Goal: Book appointment/travel/reservation

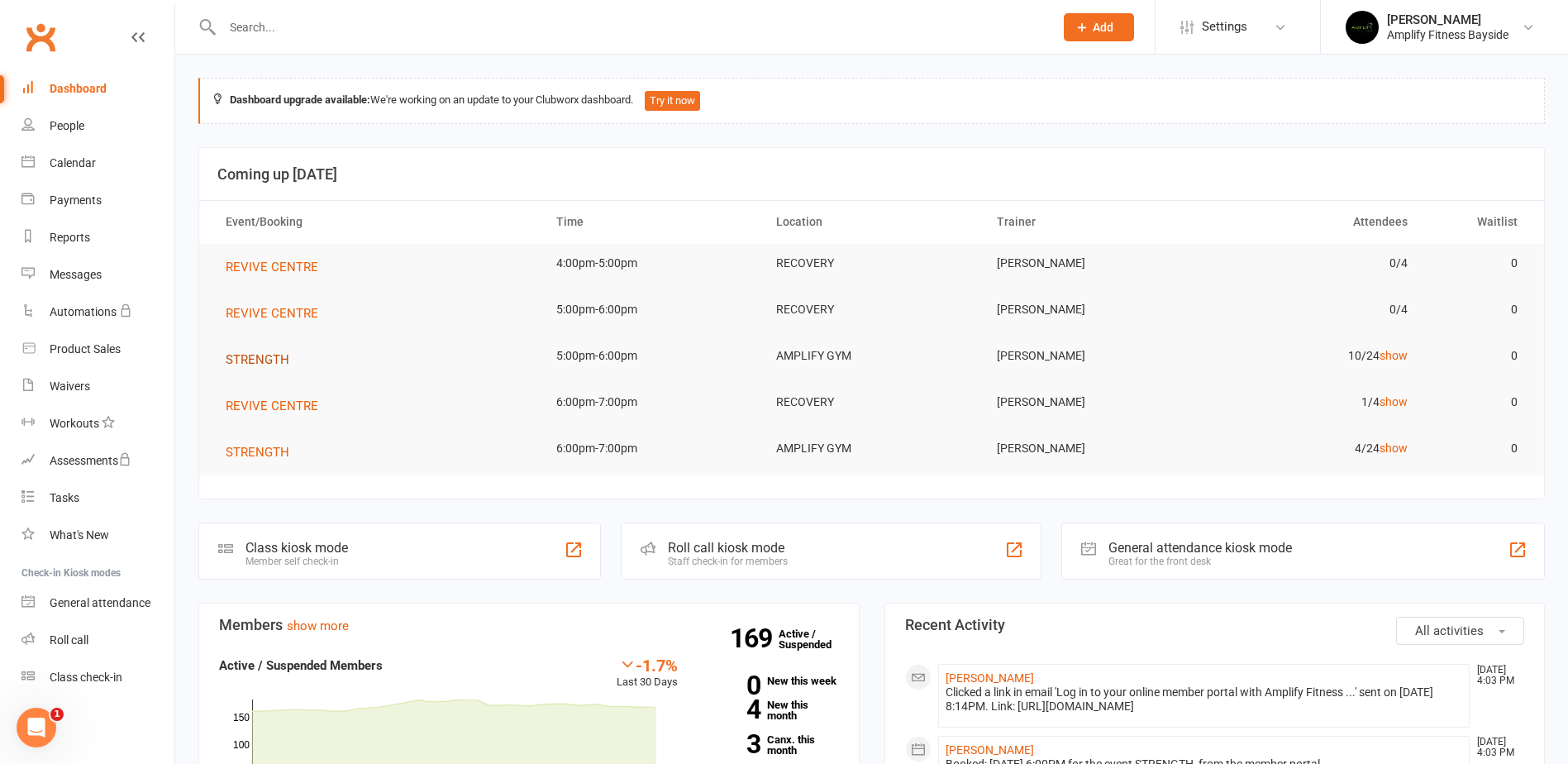
click at [236, 355] on span "STRENGTH" at bounding box center [258, 360] width 64 height 15
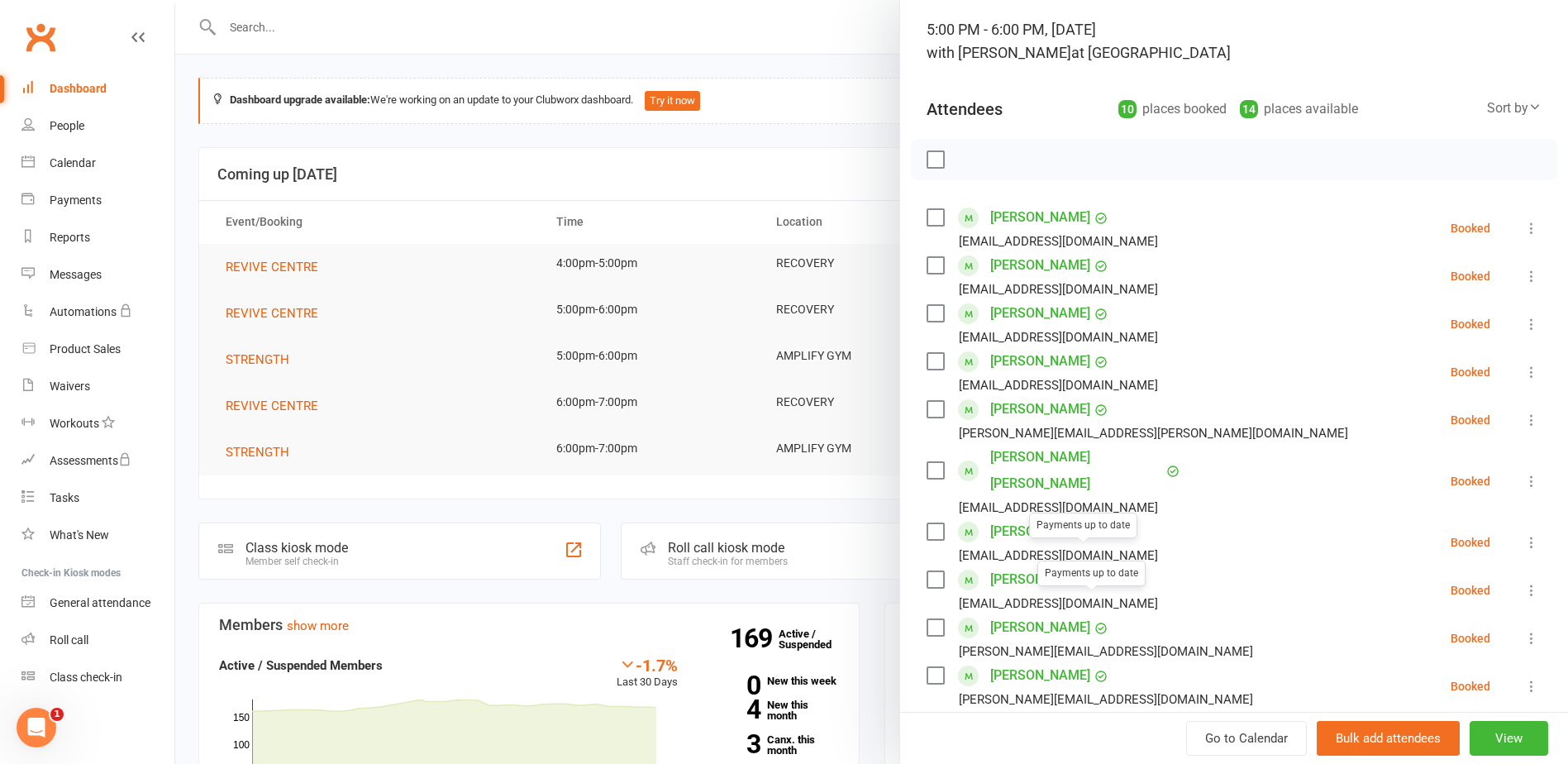
scroll to position [165, 0]
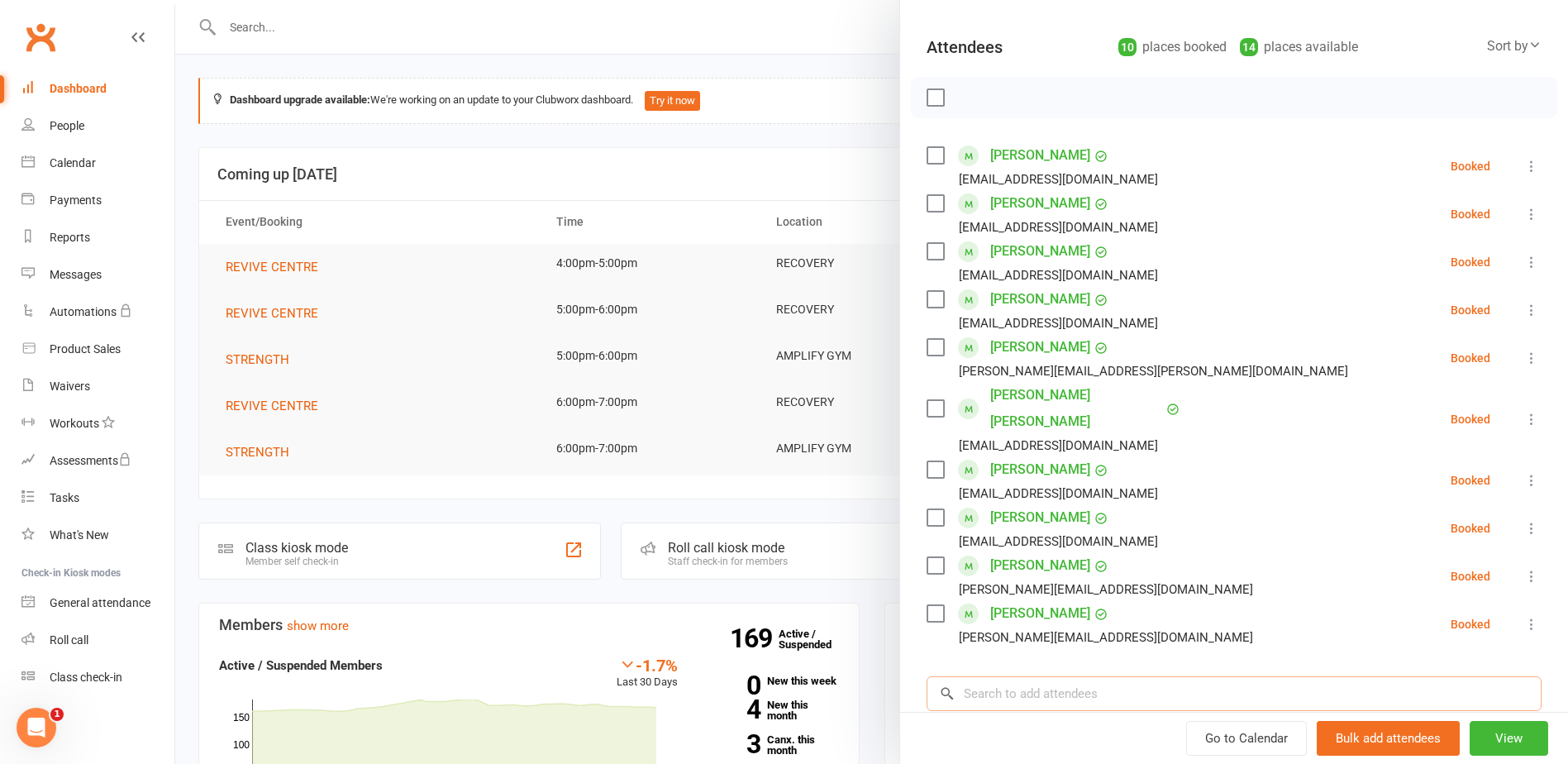
click at [1002, 677] on input "search" at bounding box center [1233, 694] width 615 height 35
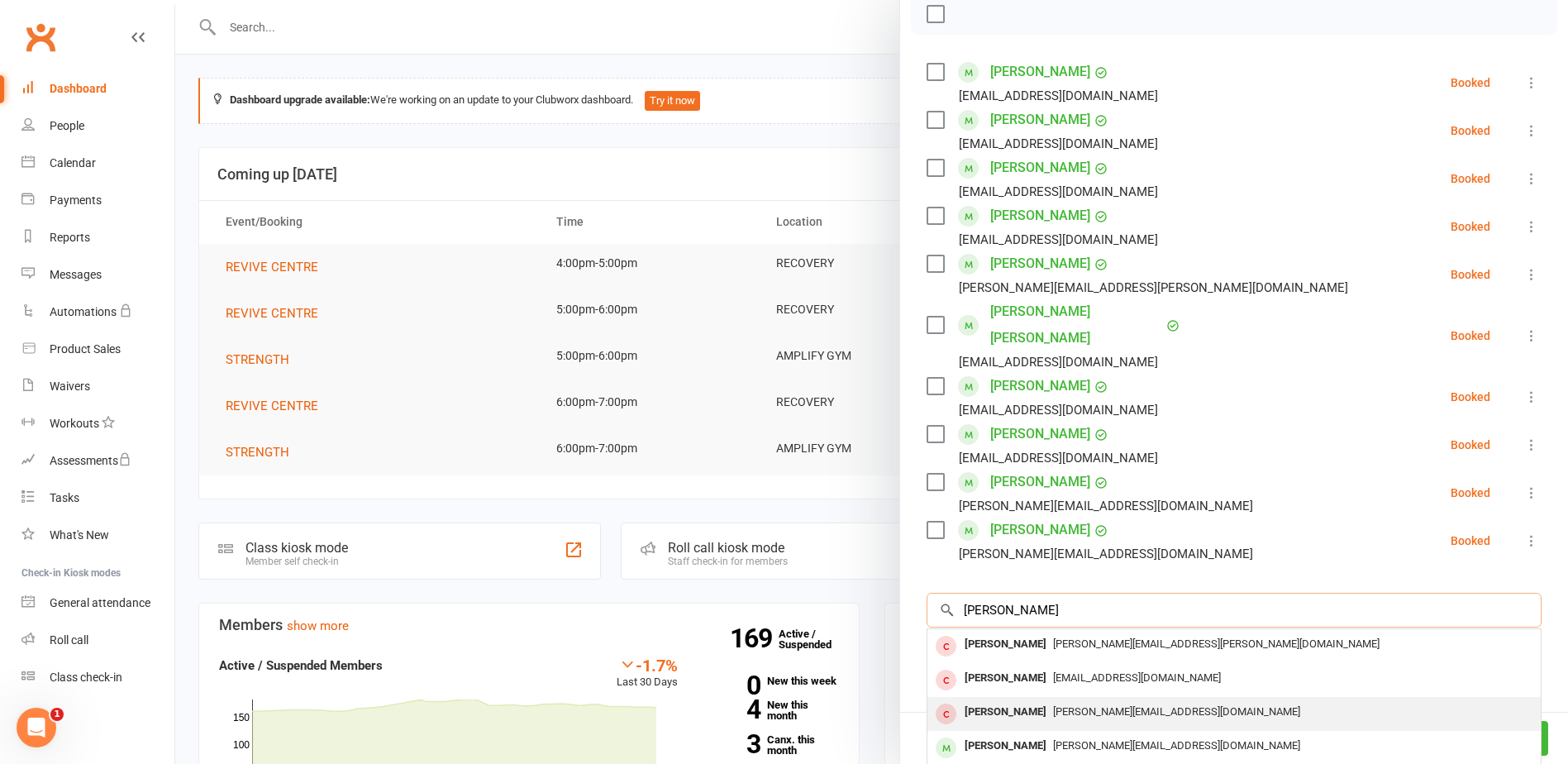
scroll to position [331, 0]
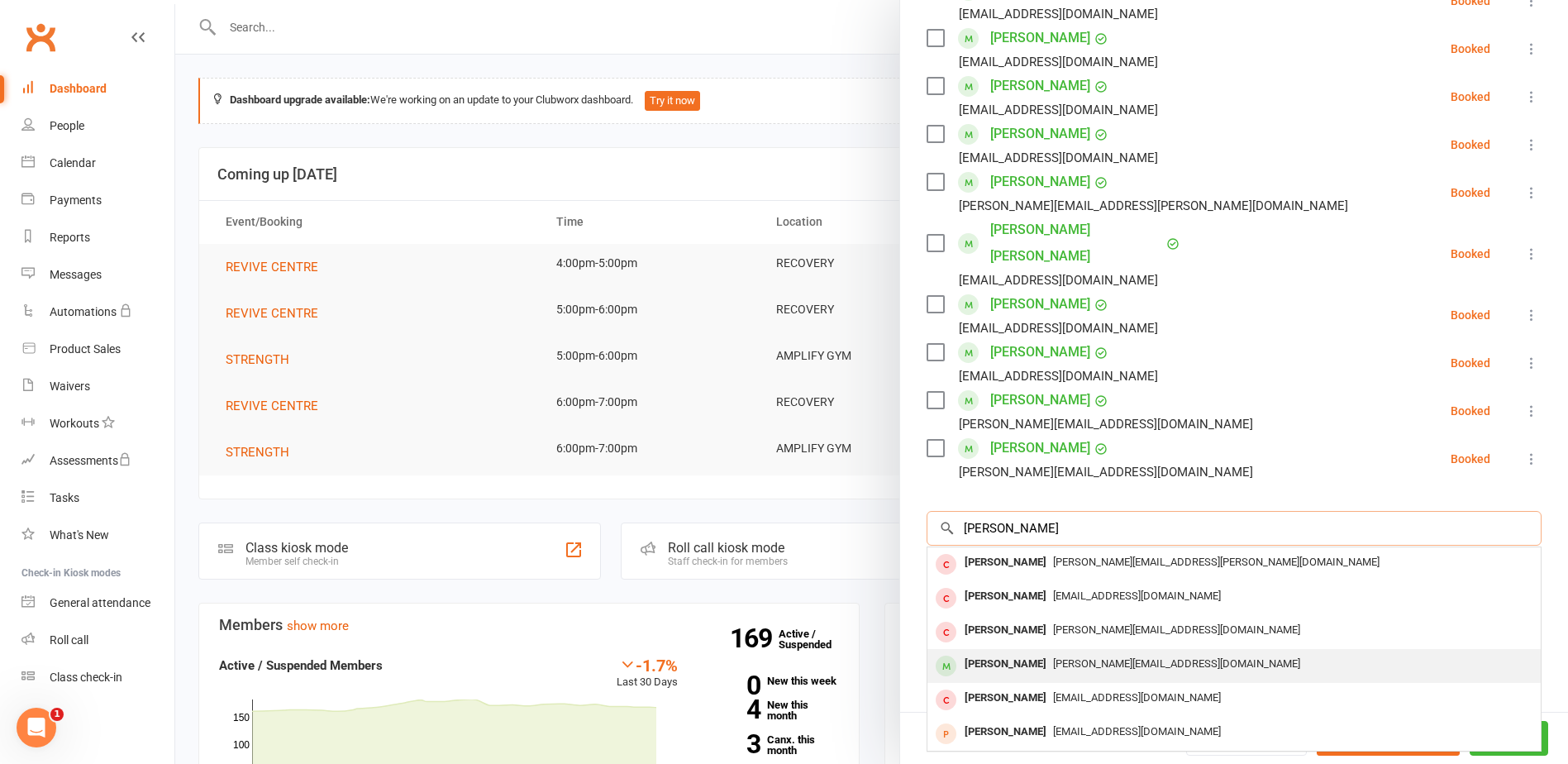
type input "[PERSON_NAME]"
click at [1053, 658] on span "[PERSON_NAME][EMAIL_ADDRESS][DOMAIN_NAME]" at bounding box center [1176, 663] width 247 height 12
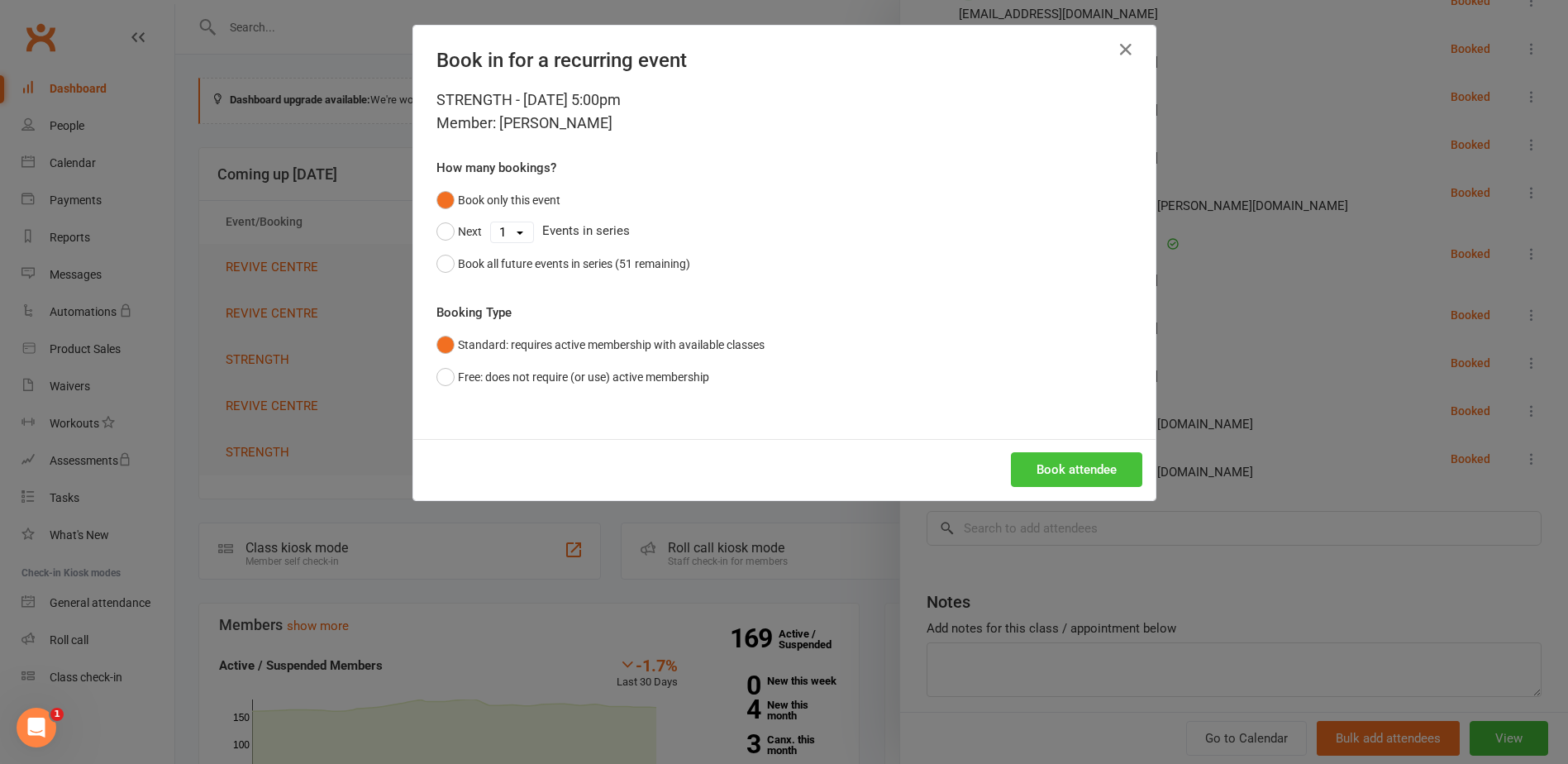
click at [1078, 467] on button "Book attendee" at bounding box center [1077, 469] width 131 height 35
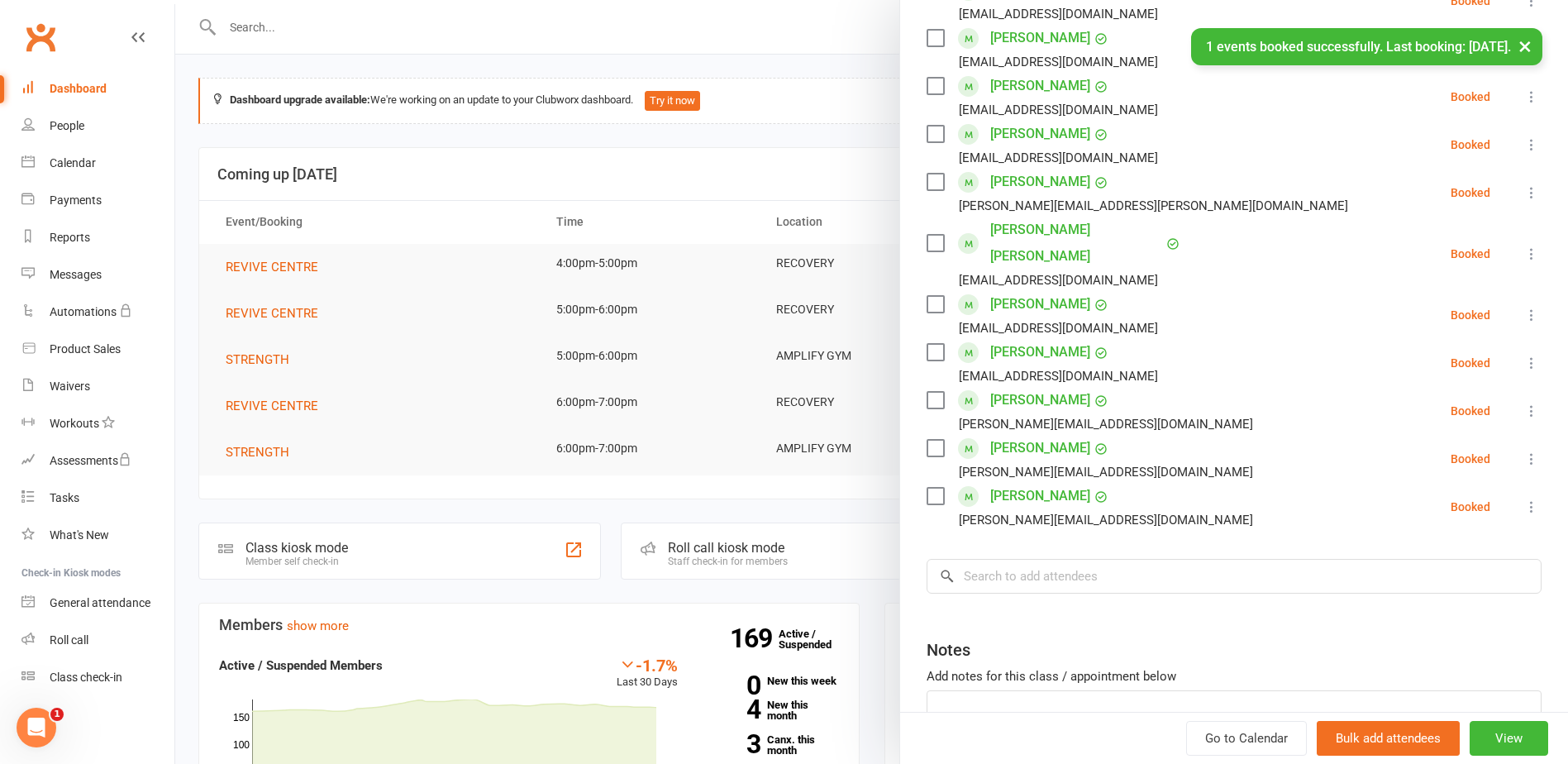
click at [189, 376] on div at bounding box center [871, 382] width 1393 height 764
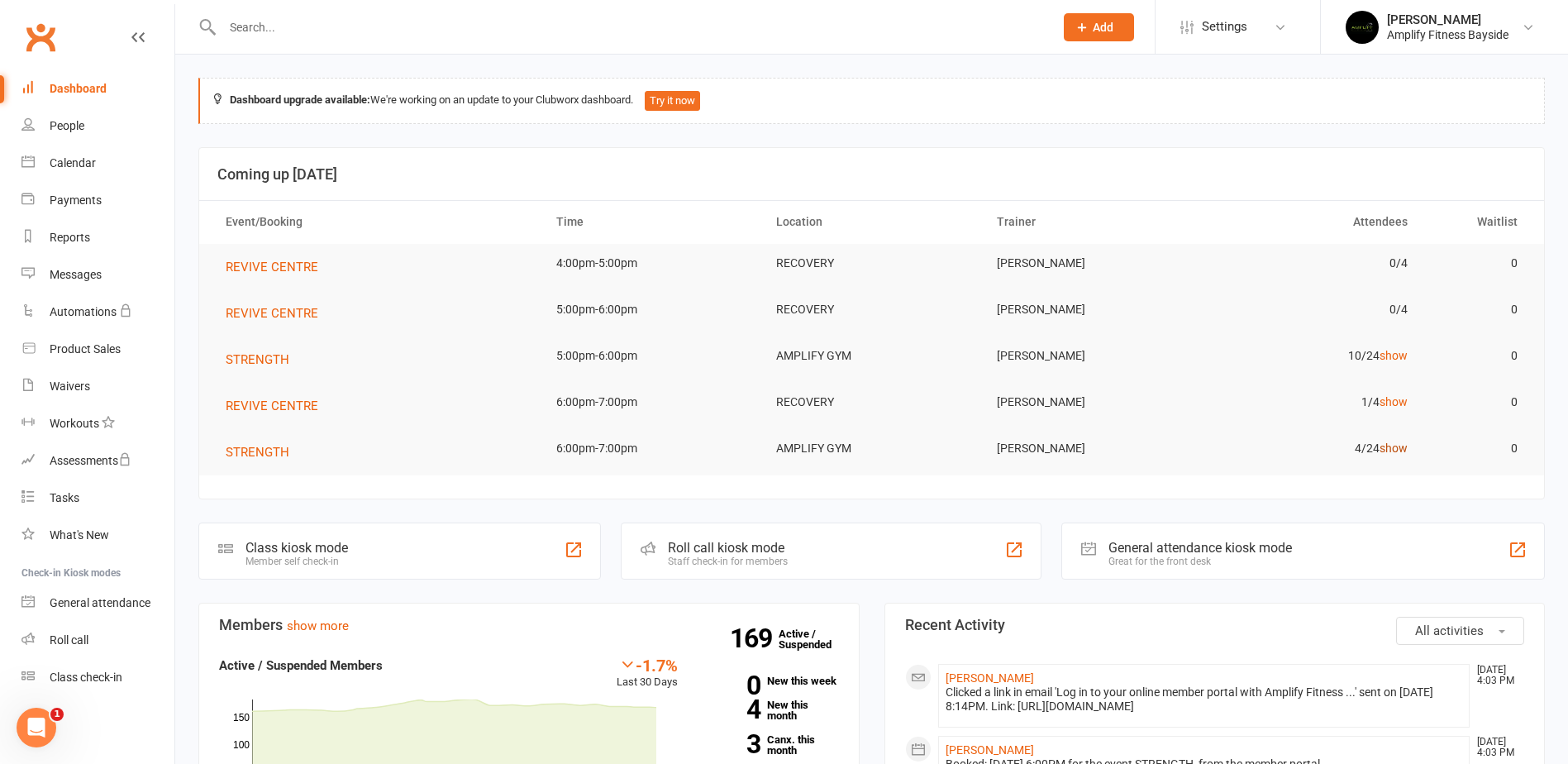
click at [1398, 442] on link "show" at bounding box center [1394, 449] width 29 height 13
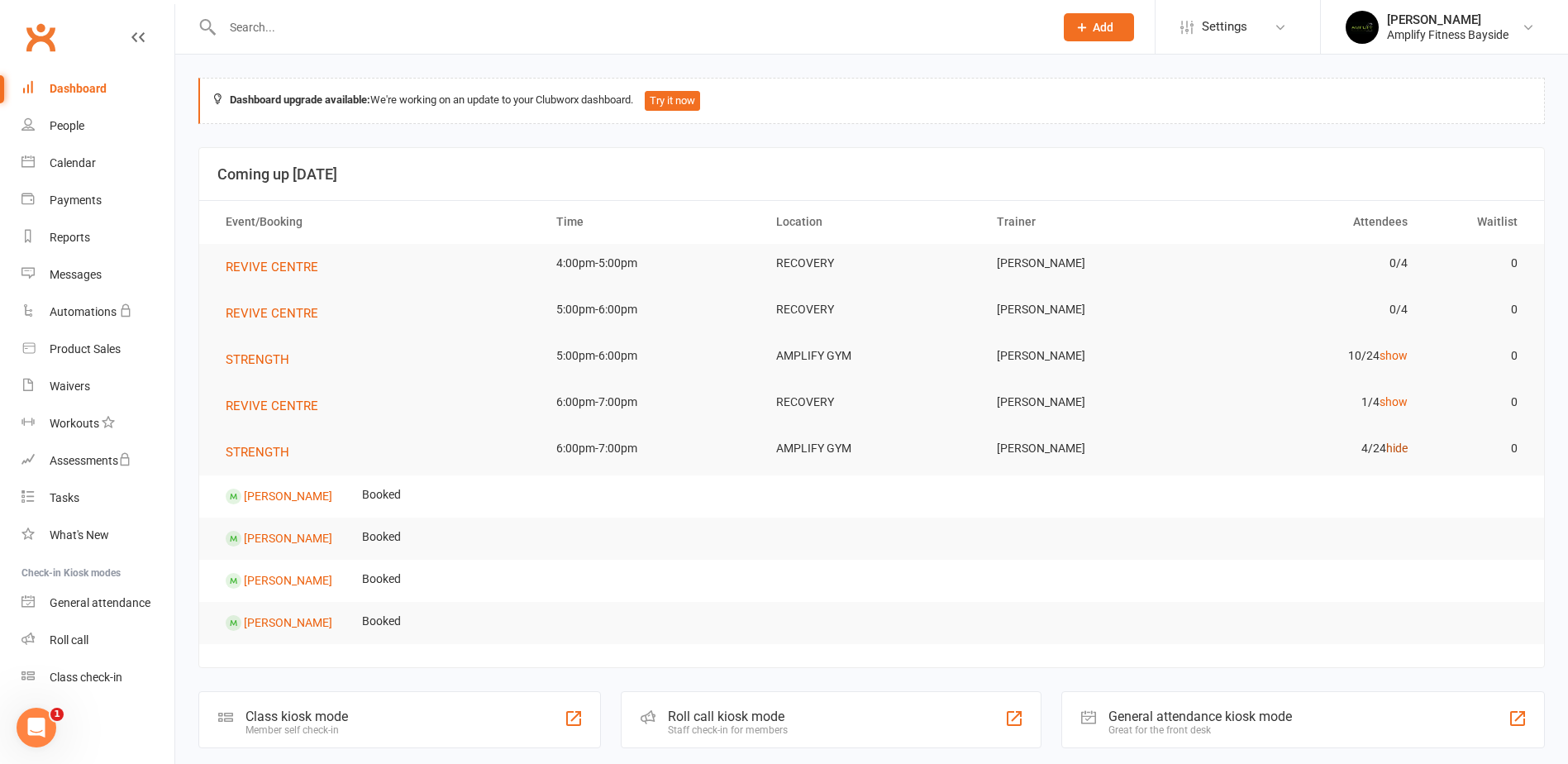
click at [1398, 442] on link "hide" at bounding box center [1397, 449] width 22 height 13
